Goal: Find specific page/section: Find specific page/section

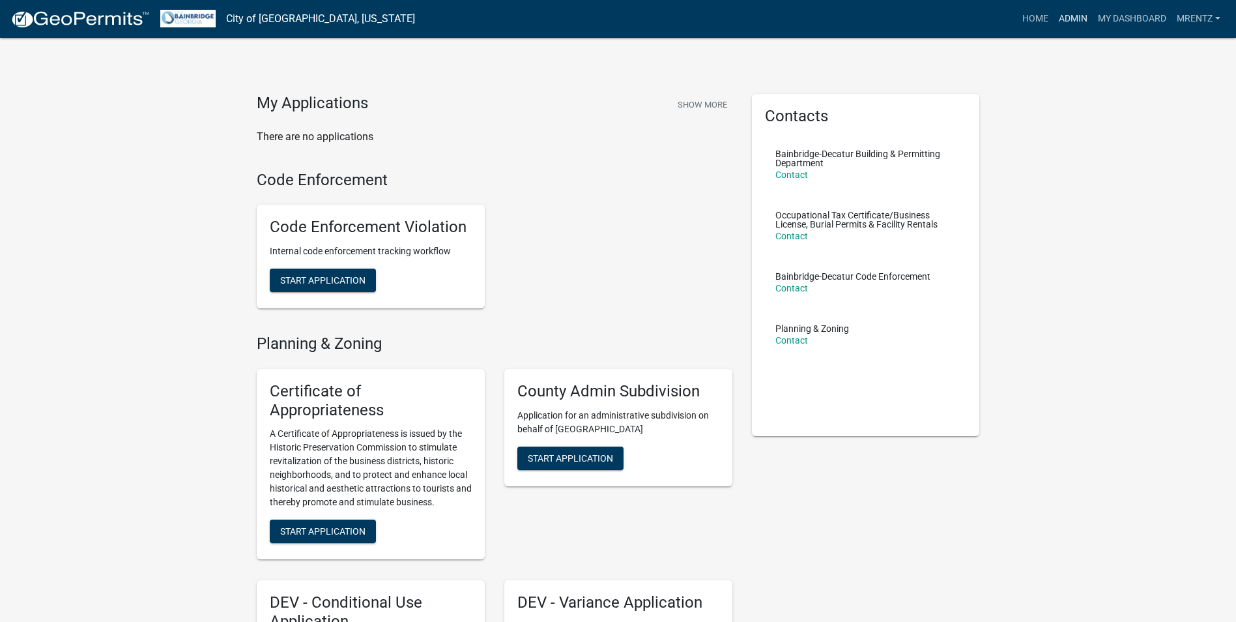
click at [1080, 21] on link "Admin" at bounding box center [1073, 19] width 39 height 25
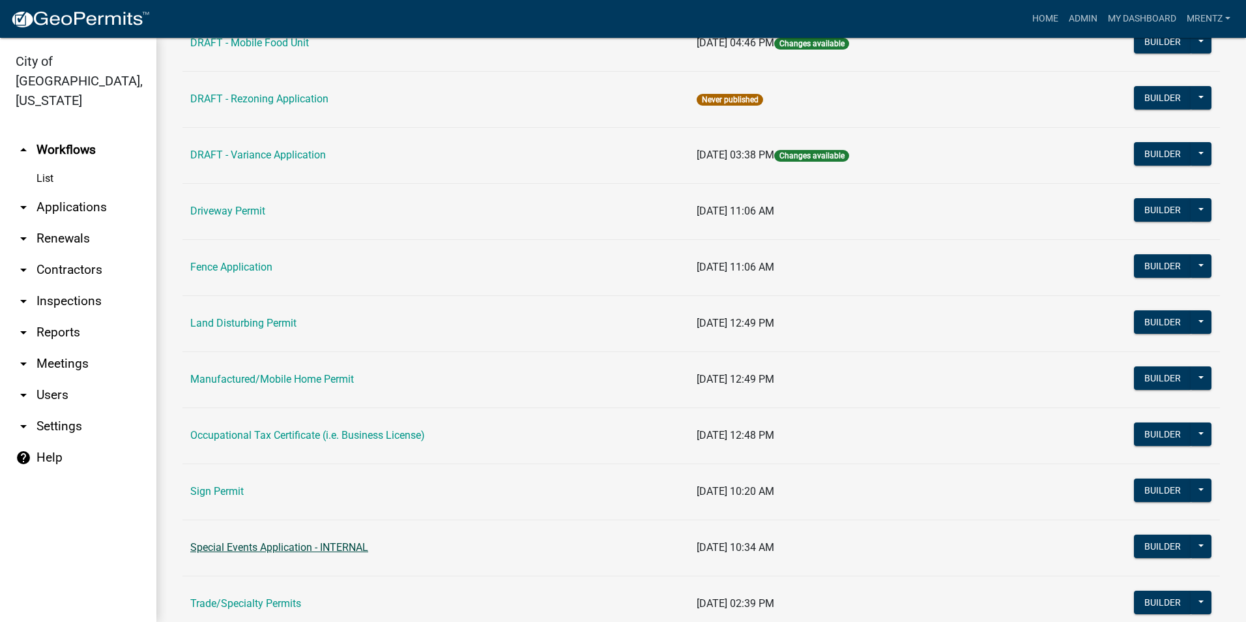
scroll to position [649, 0]
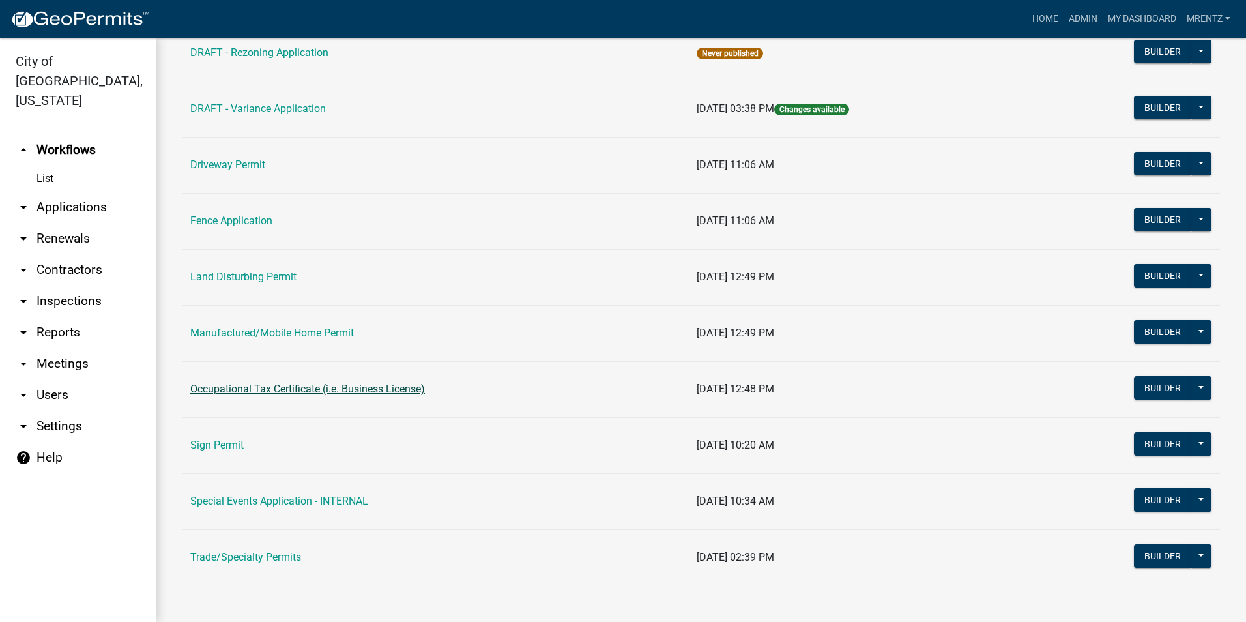
click at [327, 392] on link "Occupational Tax Certificate (i.e. Business License)" at bounding box center [307, 389] width 235 height 12
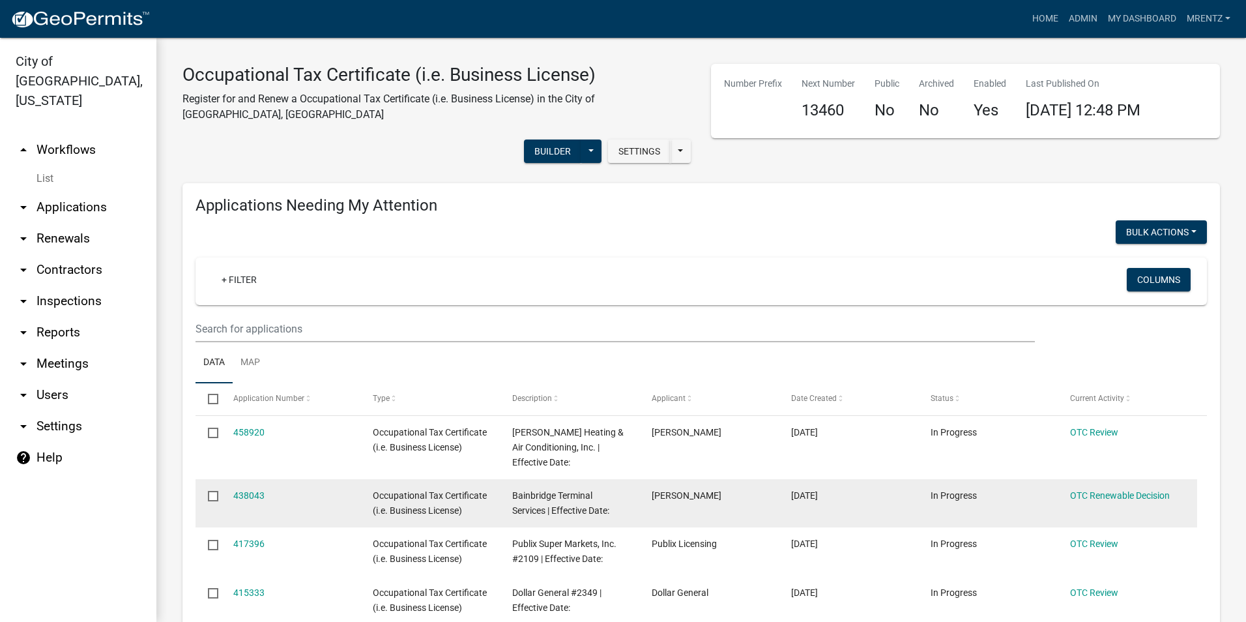
select select "3: 100"
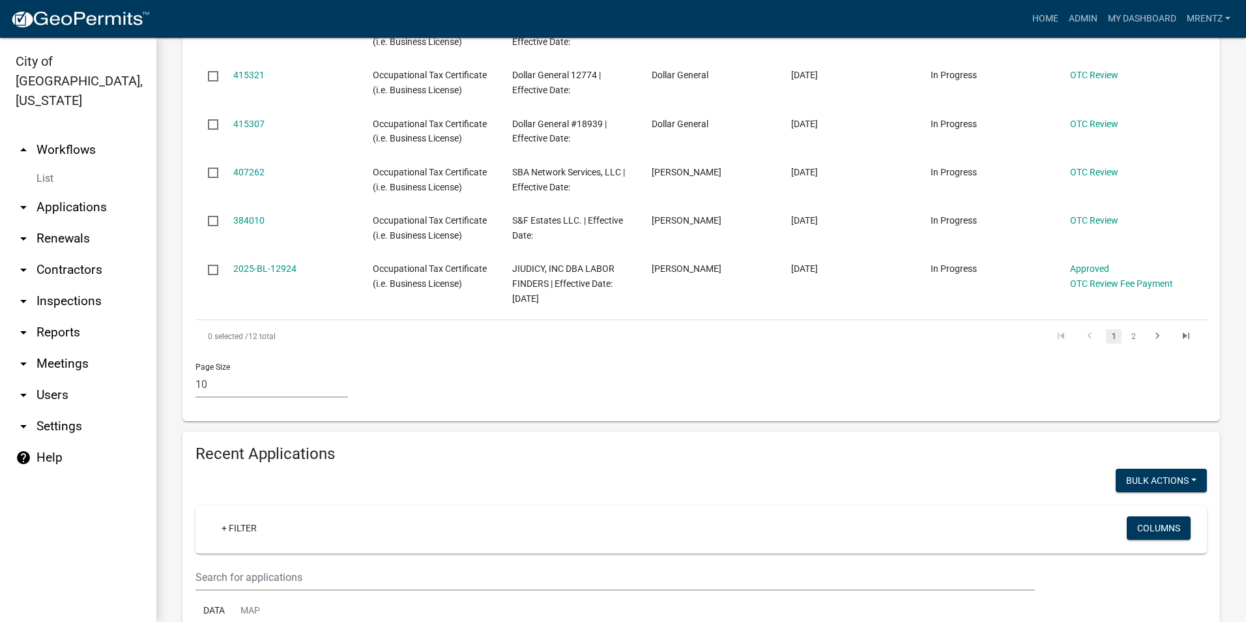
scroll to position [798, 0]
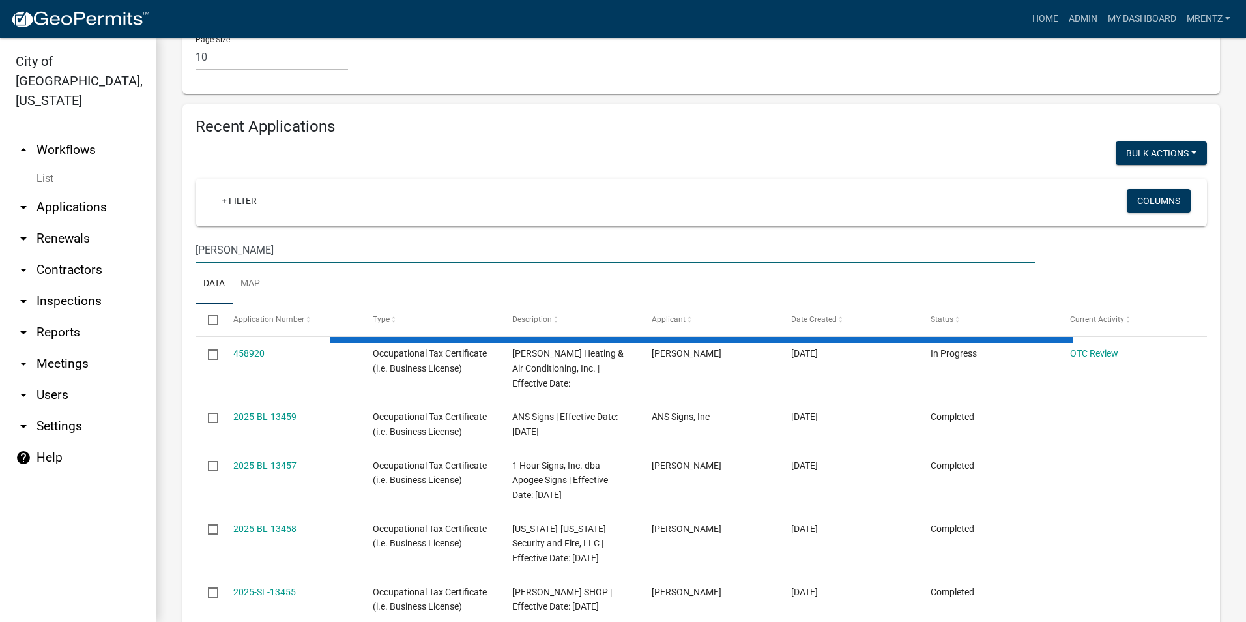
scroll to position [961, 0]
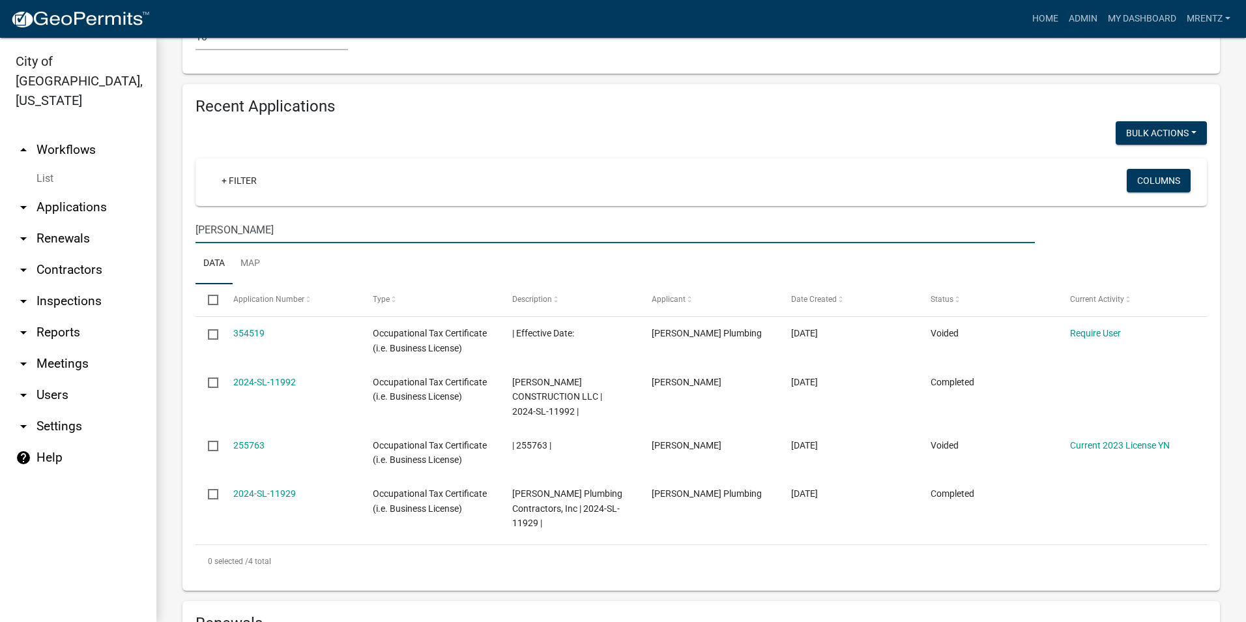
type input "[PERSON_NAME]"
